Goal: Task Accomplishment & Management: Use online tool/utility

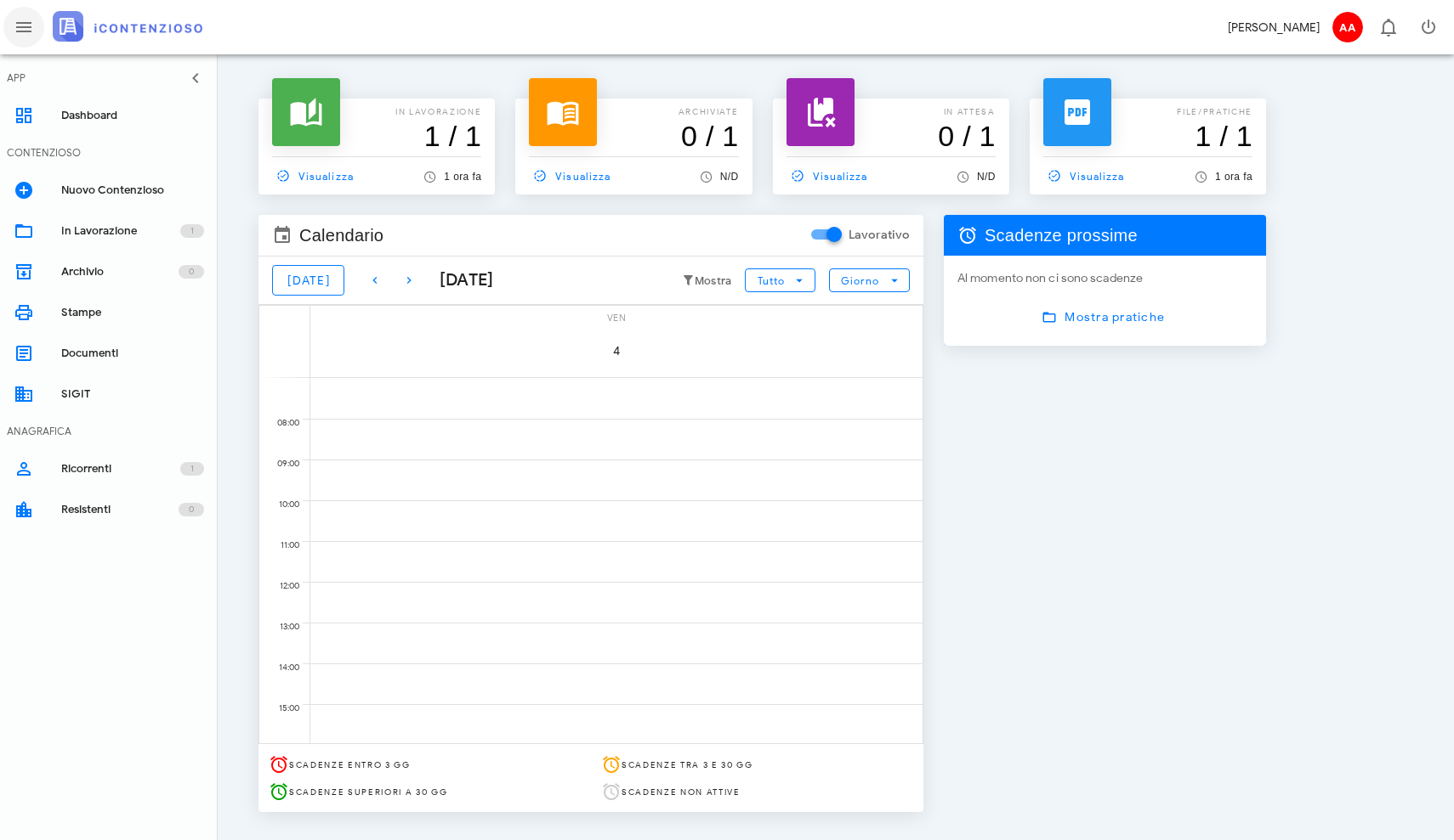
click at [22, 25] on icon "button" at bounding box center [24, 27] width 21 height 21
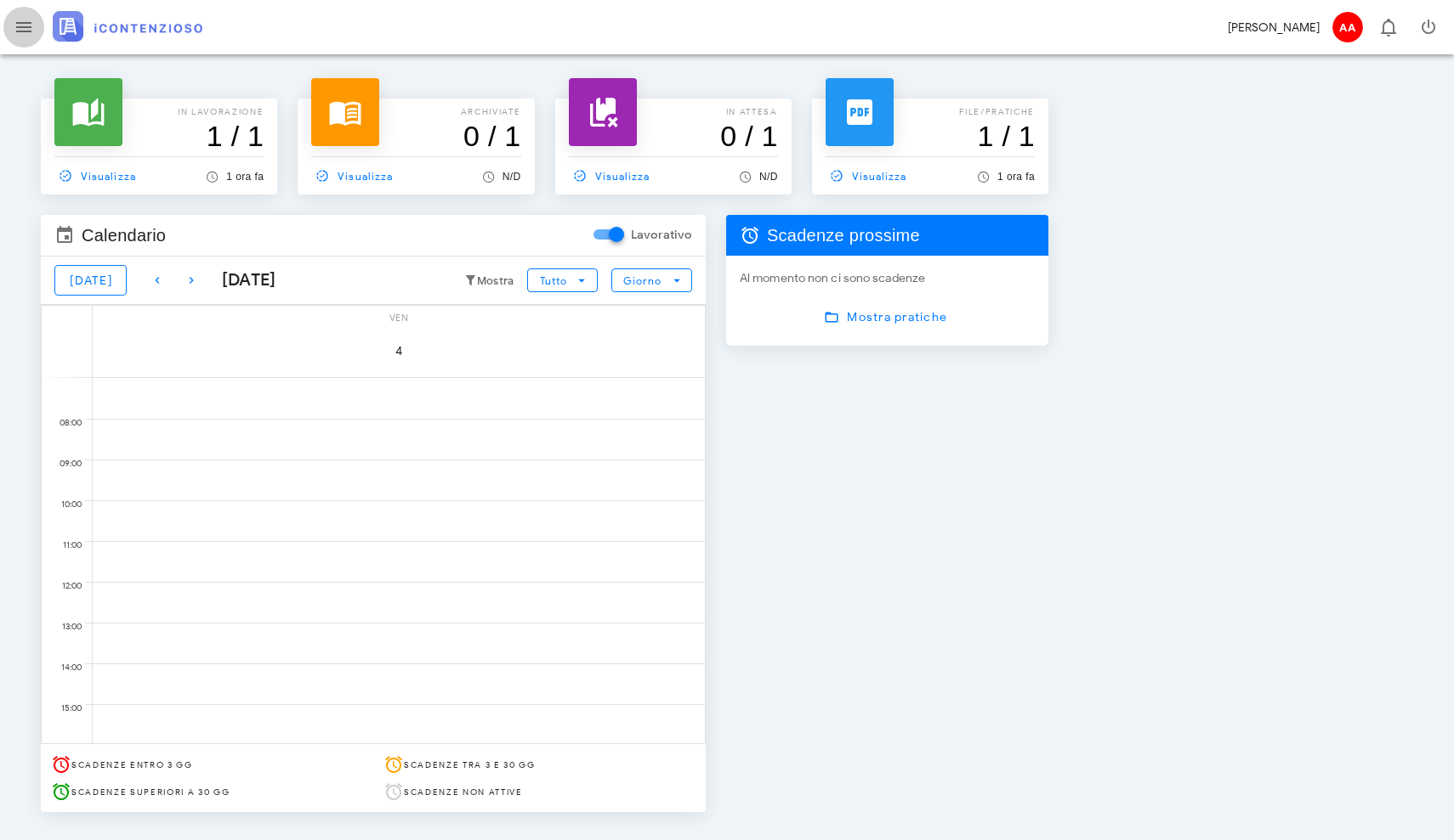
click at [37, 32] on span "button" at bounding box center [23, 27] width 41 height 21
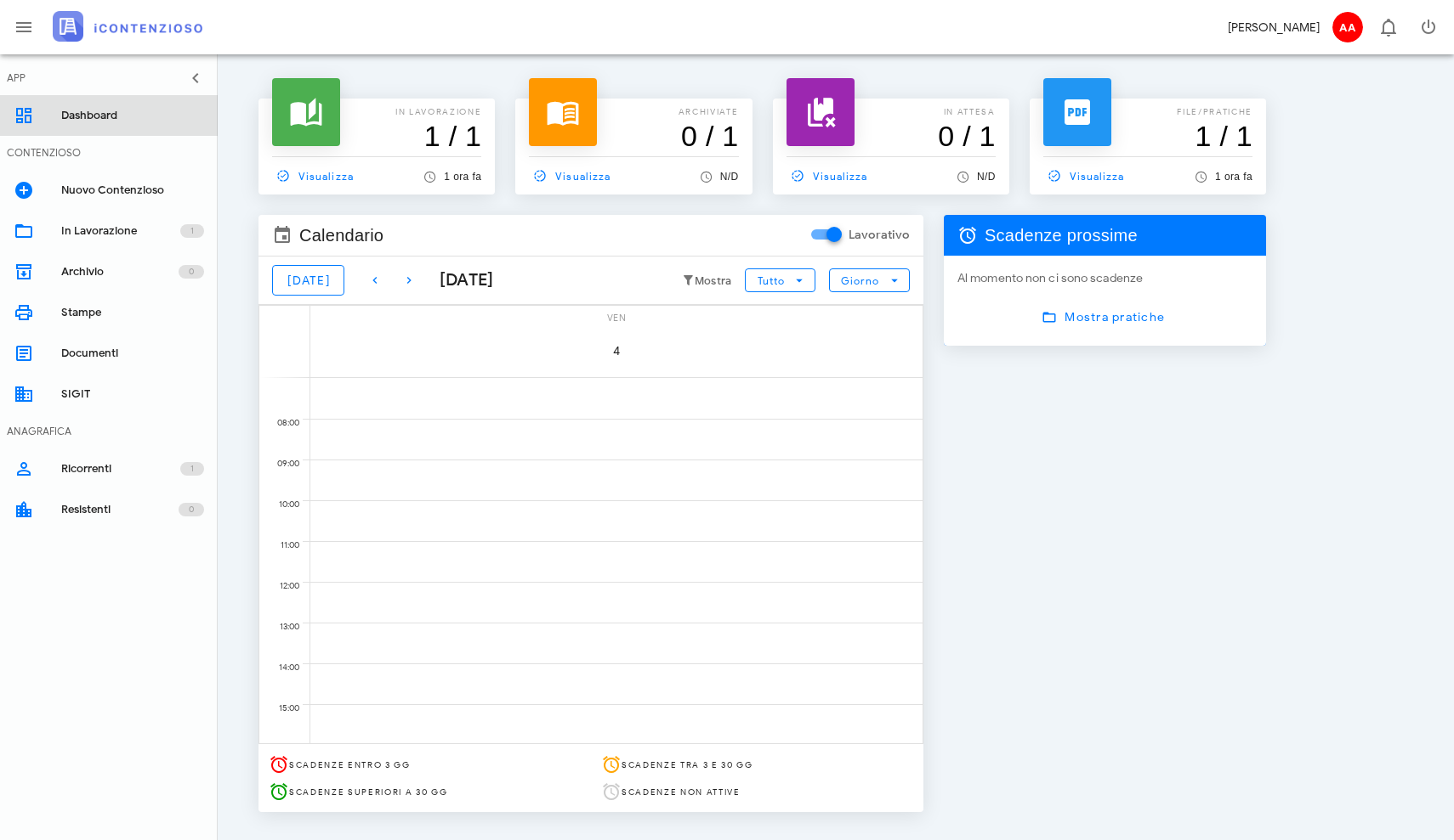
click at [26, 127] on link "Dashboard" at bounding box center [108, 115] width 218 height 41
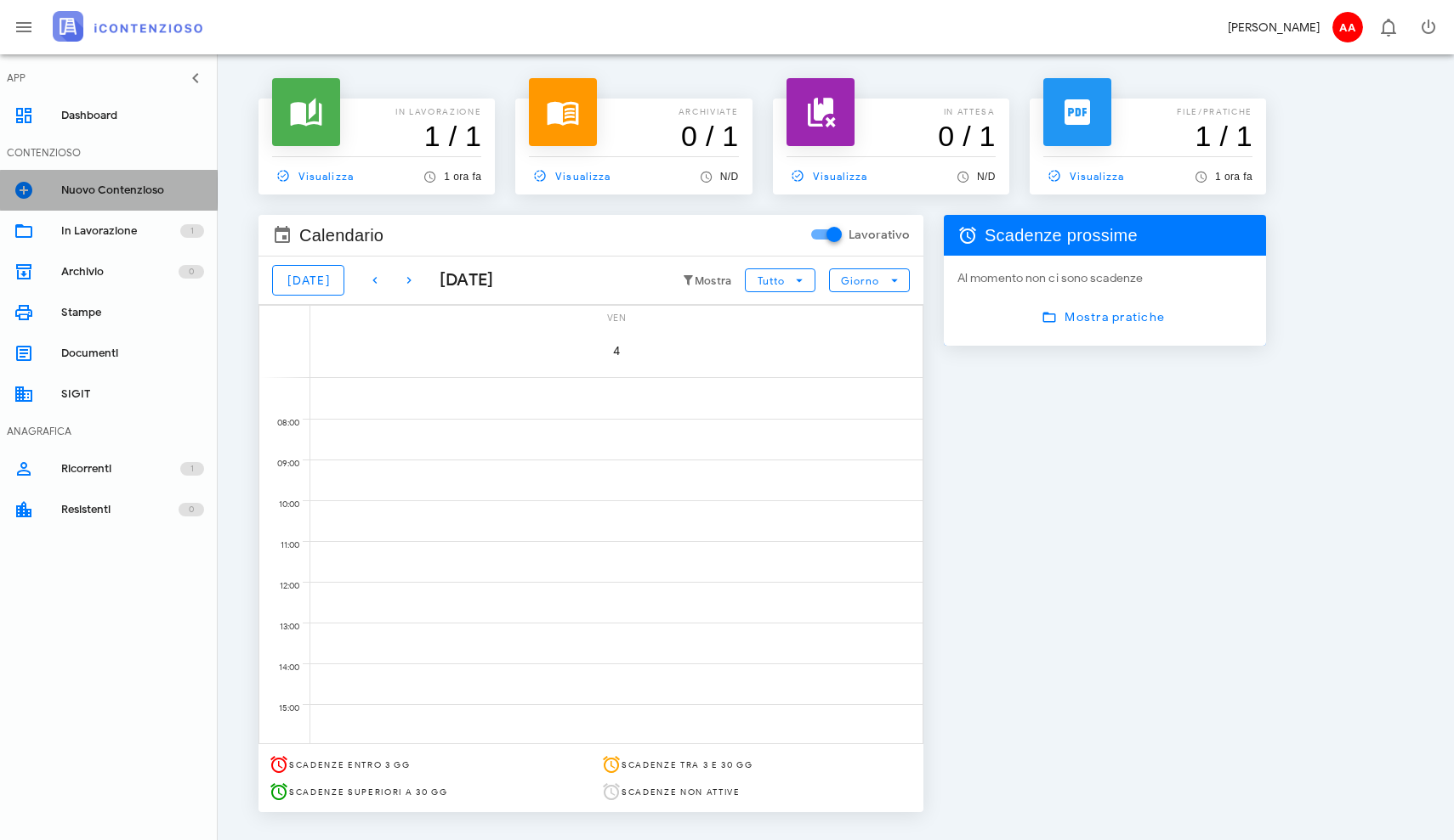
click at [96, 198] on div "Nuovo Contenzioso" at bounding box center [133, 190] width 143 height 27
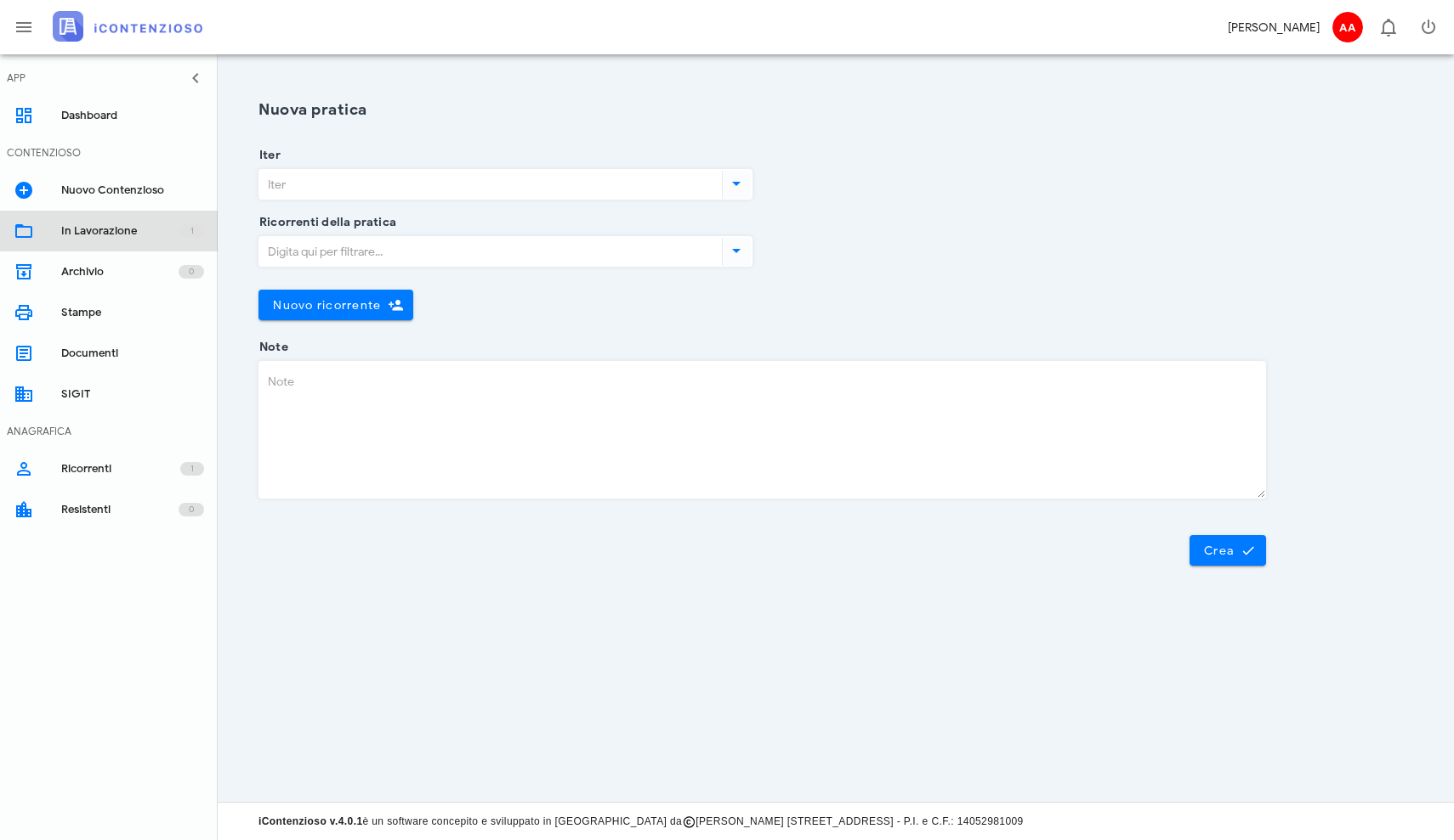
click at [115, 236] on div "In Lavorazione" at bounding box center [121, 232] width 119 height 14
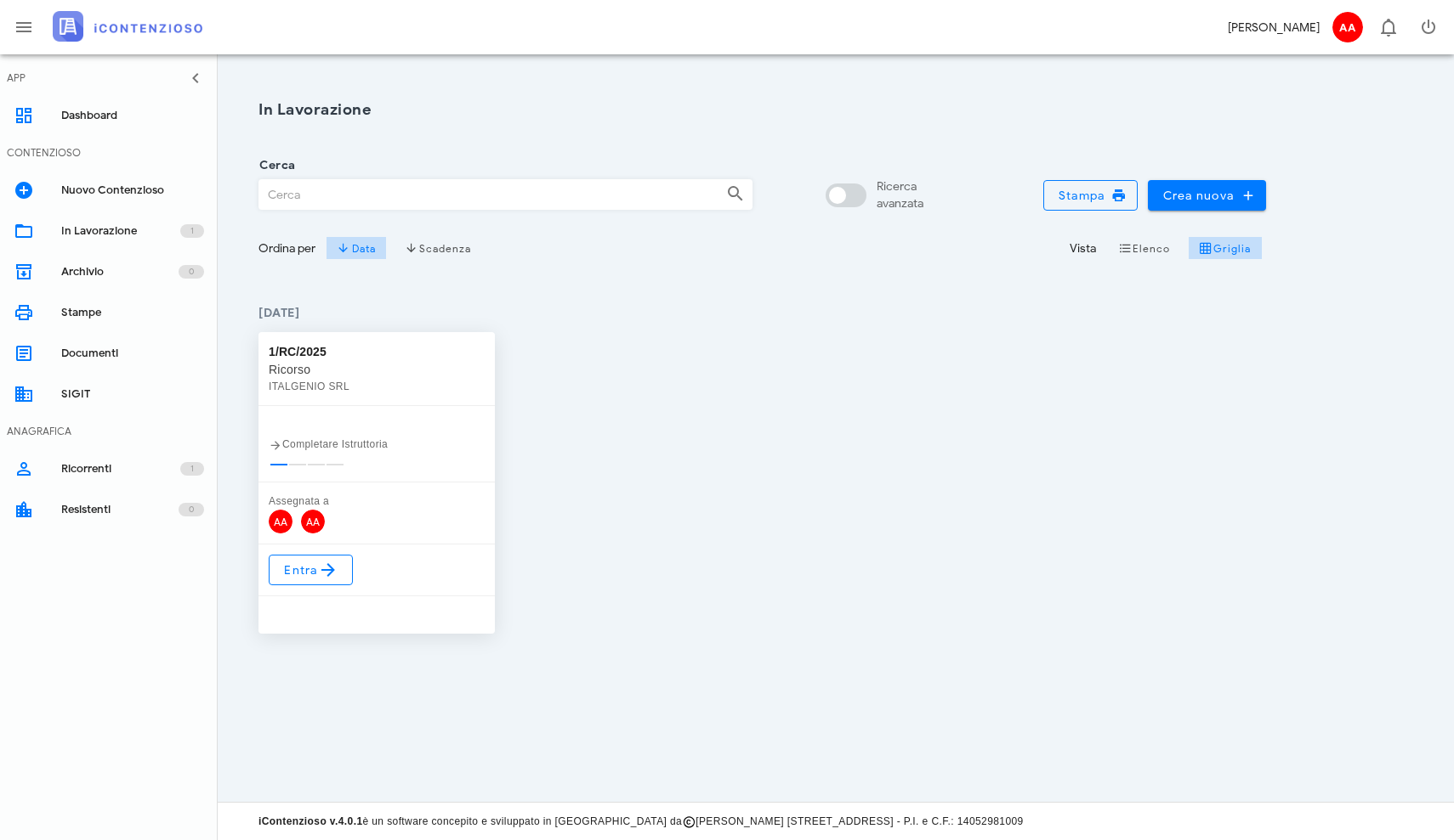
click at [306, 389] on div "ITALGENIO SRL" at bounding box center [376, 386] width 216 height 17
click at [77, 349] on div "Documenti" at bounding box center [133, 354] width 143 height 14
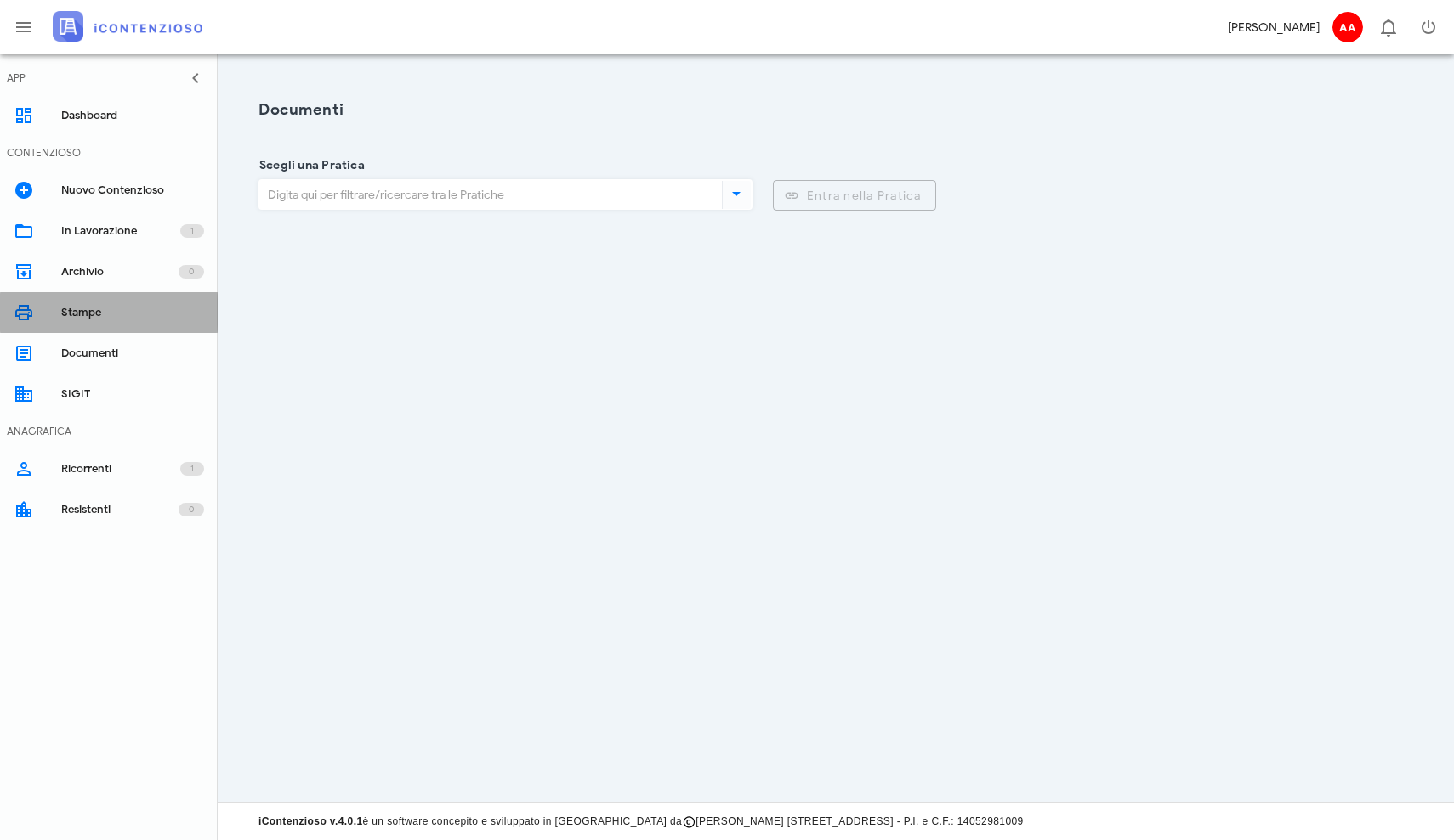
click at [85, 318] on div "Stampe" at bounding box center [133, 313] width 143 height 14
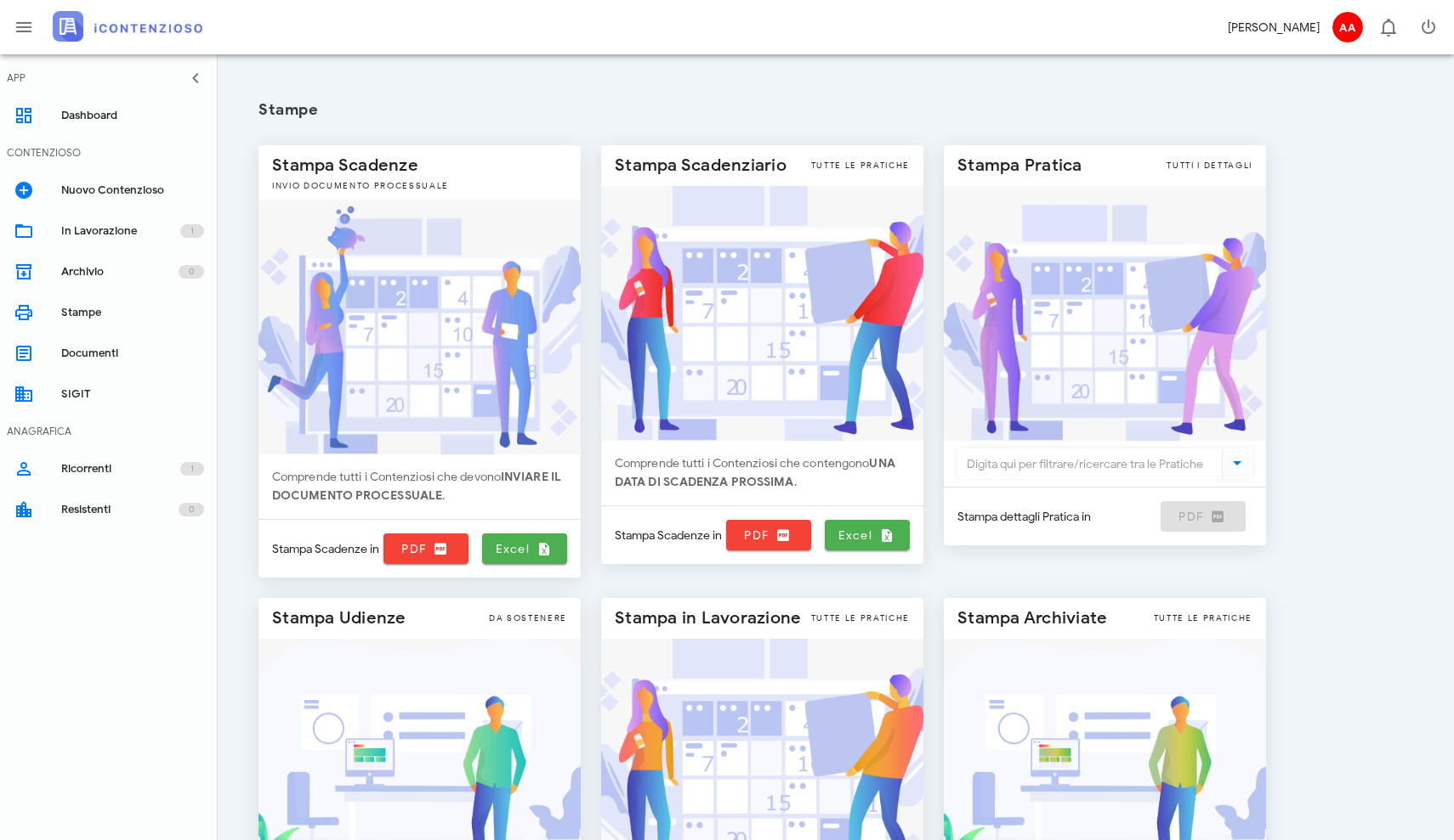
click at [699, 105] on h1 "Stampe" at bounding box center [762, 109] width 1007 height 23
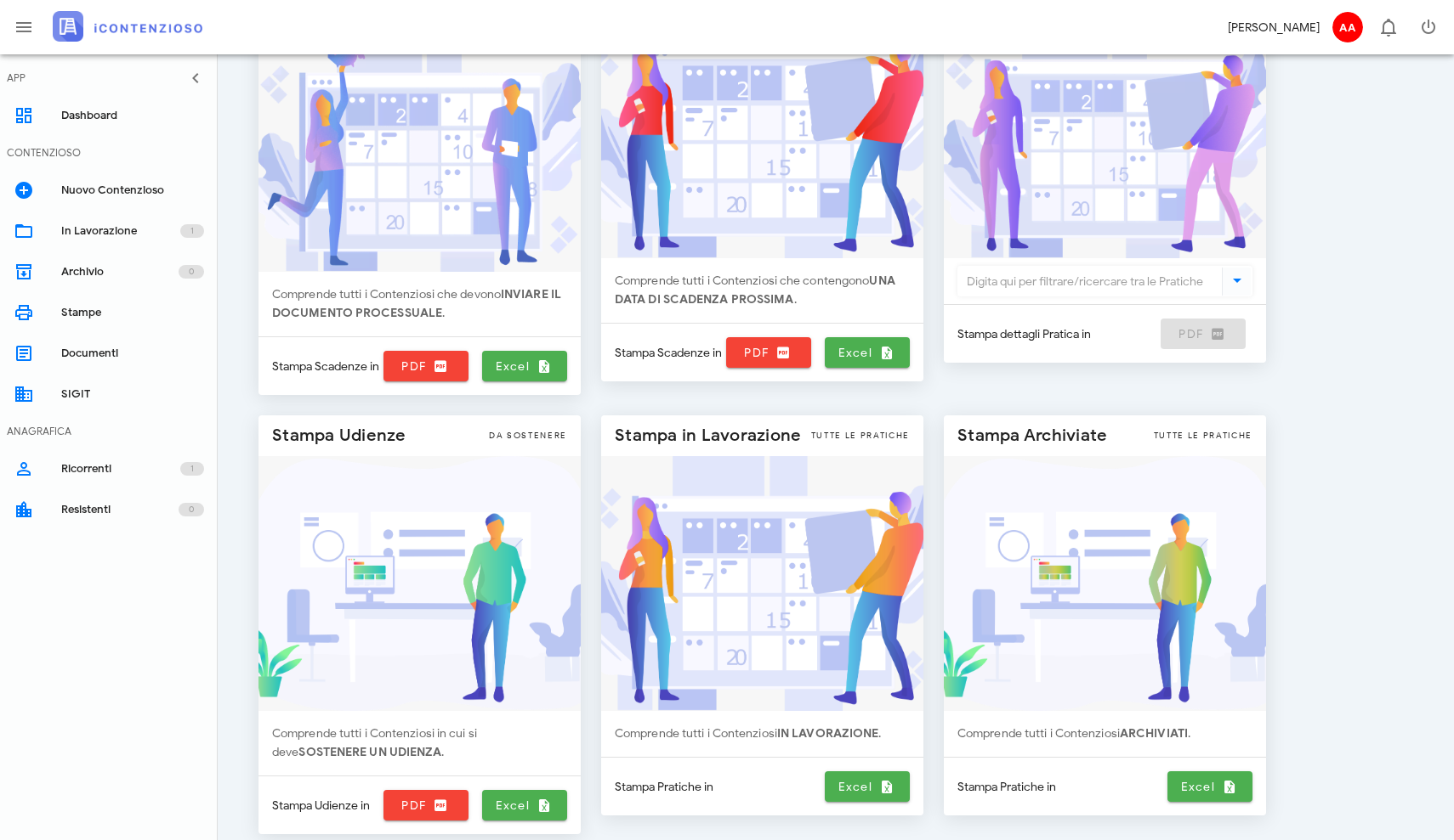
scroll to position [175, 0]
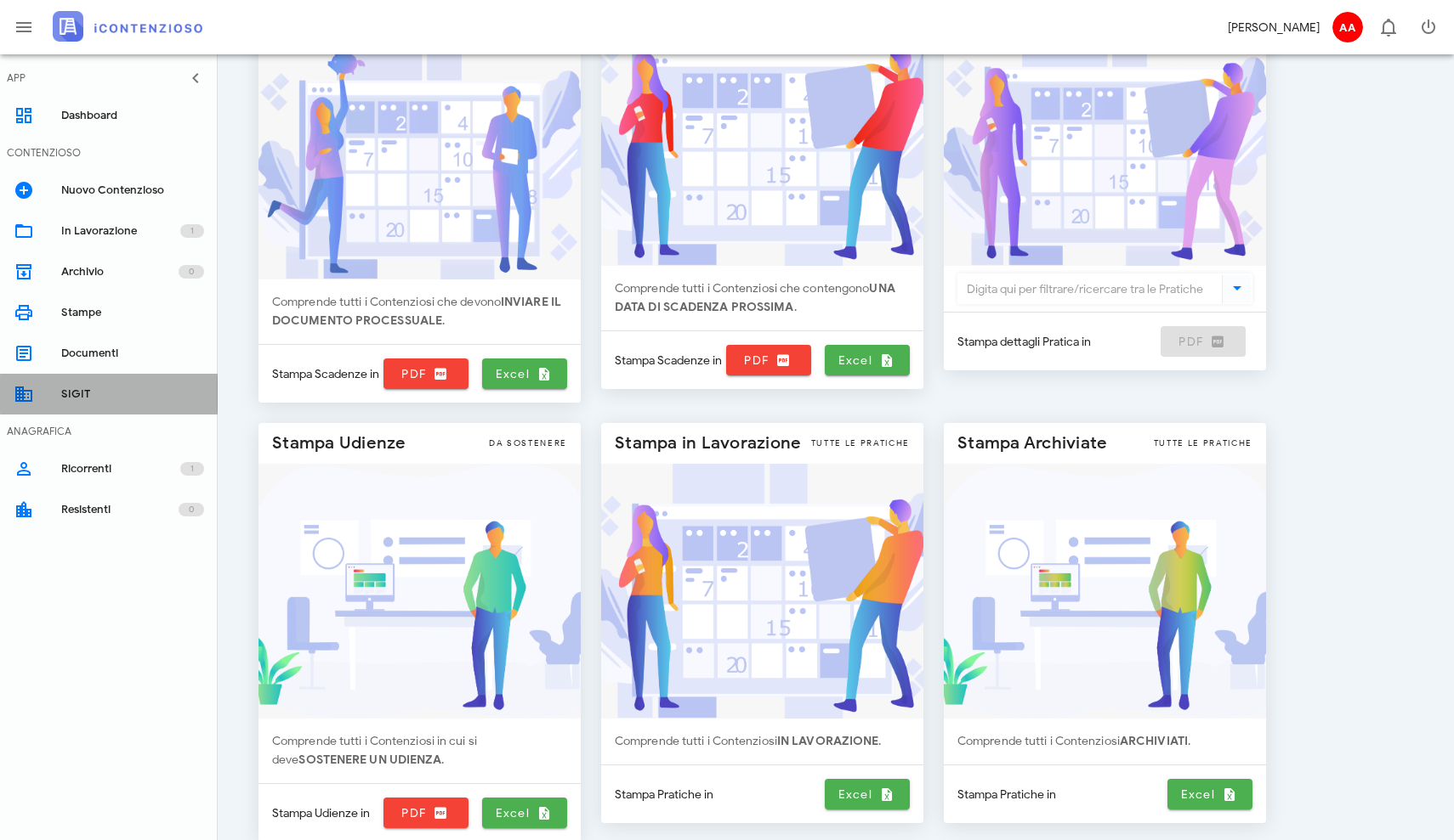
click at [71, 393] on div "SIGIT" at bounding box center [133, 395] width 143 height 14
